Goal: Find specific page/section

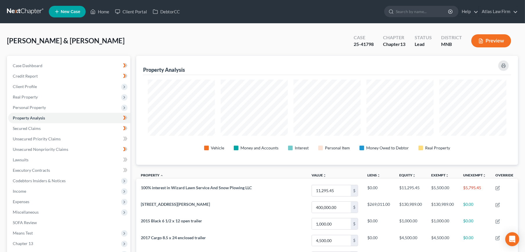
click at [31, 15] on link at bounding box center [25, 11] width 37 height 10
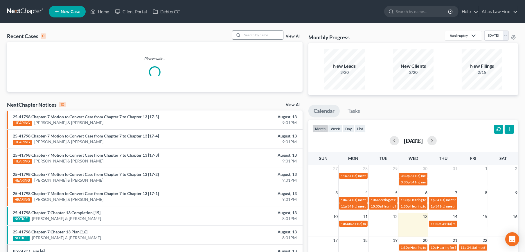
click at [263, 34] on input "search" at bounding box center [263, 35] width 41 height 8
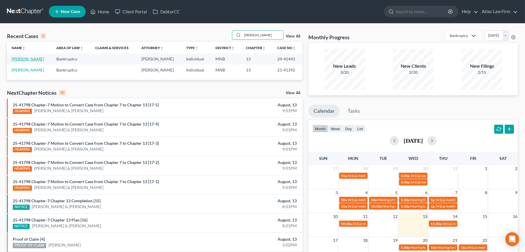
type input "[PERSON_NAME]"
click at [28, 57] on link "[PERSON_NAME]" at bounding box center [28, 58] width 32 height 5
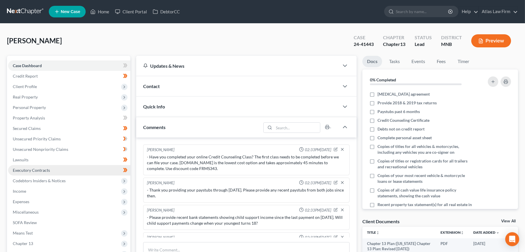
scroll to position [386, 0]
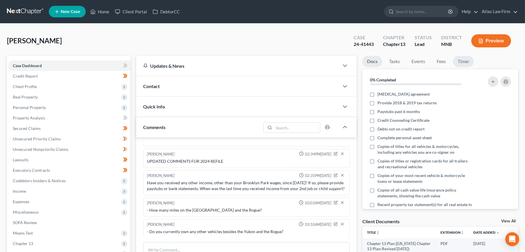
click at [469, 62] on link "Timer" at bounding box center [463, 61] width 21 height 11
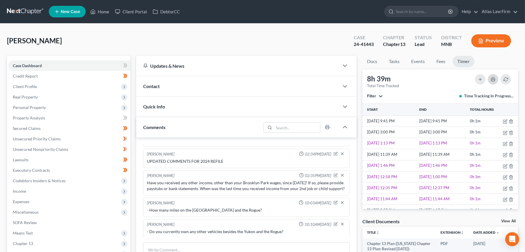
click at [493, 79] on icon "button" at bounding box center [493, 80] width 4 height 2
